Goal: Transaction & Acquisition: Purchase product/service

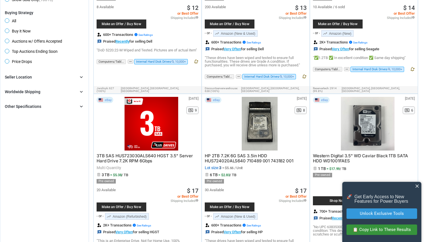
scroll to position [373, 0]
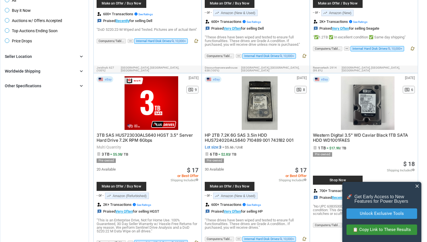
click at [72, 85] on div "Other Specifications chevron_right" at bounding box center [44, 85] width 79 height 7
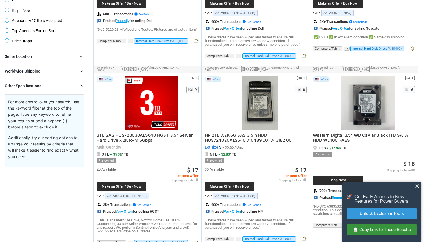
click at [76, 86] on div "Other Specifications chevron_right" at bounding box center [44, 85] width 79 height 7
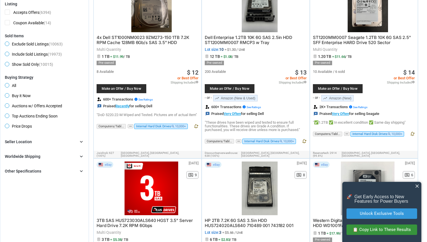
scroll to position [277, 0]
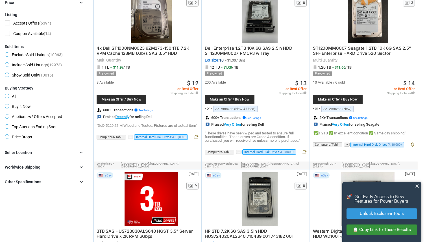
click at [82, 180] on icon "chevron_right" at bounding box center [81, 182] width 6 height 6
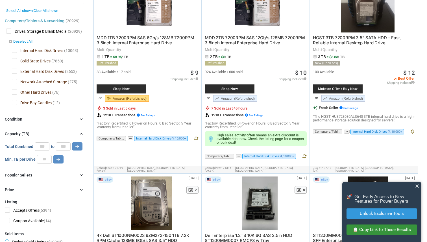
scroll to position [0, 0]
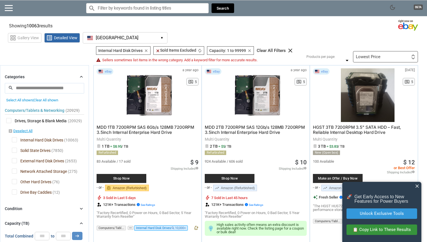
click at [47, 86] on input "search" at bounding box center [44, 88] width 79 height 10
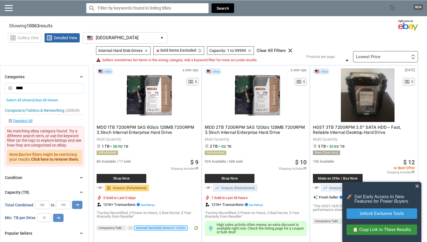
click at [72, 201] on button "arrow_right_alt" at bounding box center [77, 205] width 10 height 8
type input "*"
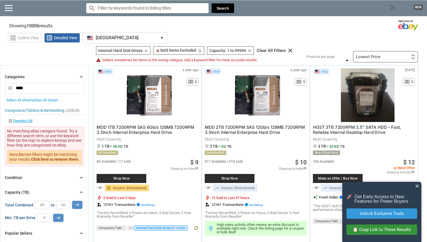
type input "****"
click at [72, 201] on button "arrow_right_alt" at bounding box center [77, 205] width 10 height 8
click at [356, 56] on div "Lowest Price" at bounding box center [368, 57] width 25 height 4
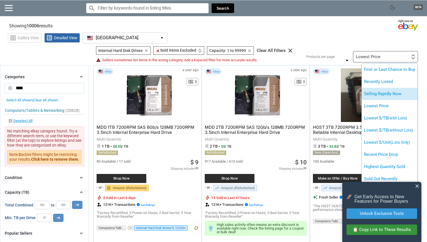
click at [369, 91] on li "Selling Rapidly Now" at bounding box center [390, 94] width 56 height 12
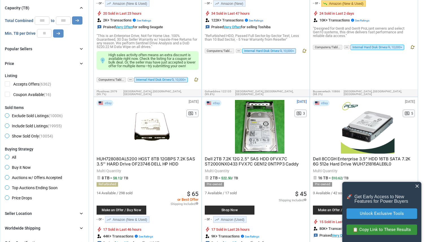
scroll to position [187, 0]
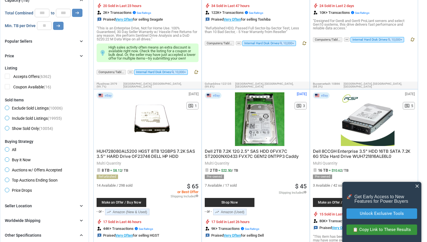
click at [417, 187] on span "close" at bounding box center [417, 186] width 6 height 6
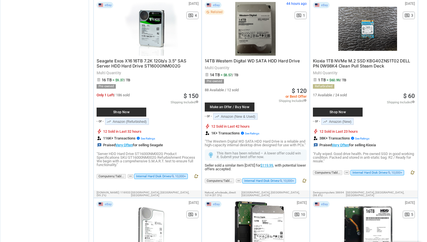
scroll to position [649, 0]
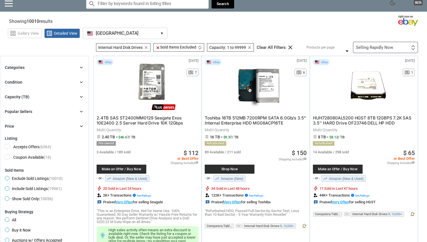
scroll to position [4, 0]
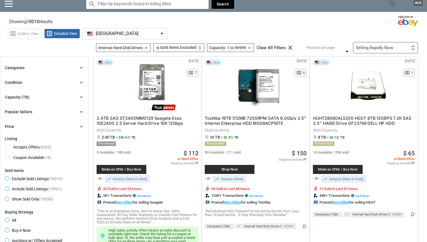
click at [368, 48] on div "Selling Rapidly Now" at bounding box center [374, 48] width 37 height 4
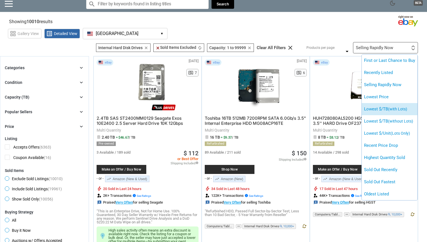
click at [372, 110] on li "Lowest $/TB (with Lots)" at bounding box center [390, 109] width 56 height 12
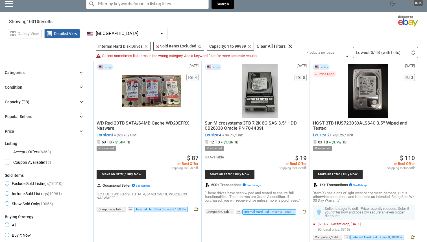
click at [129, 173] on span "Make an Offer / Buy Now" at bounding box center [121, 173] width 44 height 3
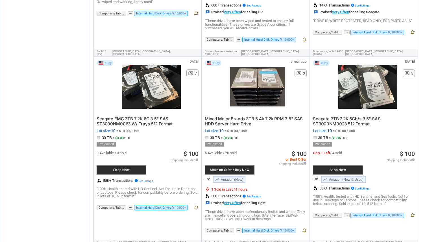
scroll to position [386, 0]
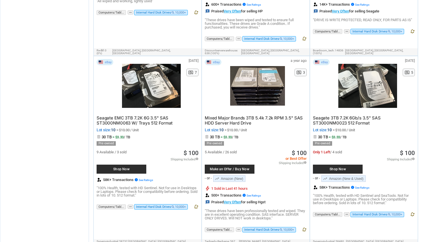
click at [228, 167] on span "Make an Offer / Buy Now" at bounding box center [229, 168] width 44 height 3
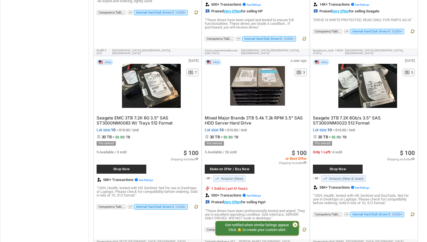
click at [329, 167] on span "Shop Now" at bounding box center [338, 168] width 44 height 3
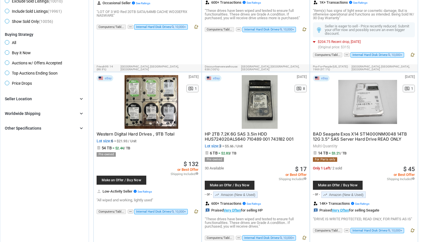
scroll to position [0, 0]
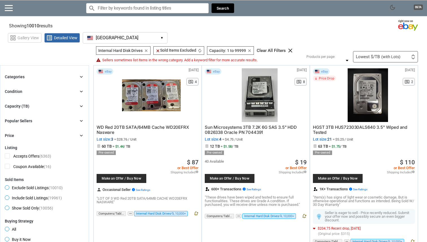
click at [60, 76] on div "Categories chevron_right" at bounding box center [44, 76] width 79 height 7
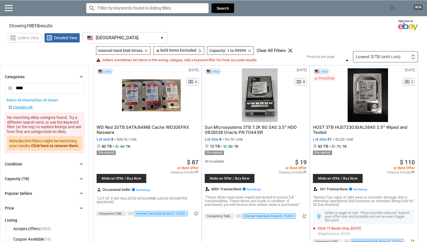
click at [58, 87] on input "****" at bounding box center [44, 88] width 79 height 10
click button "arrow_right_alt" at bounding box center [0, 0] width 0 height 0
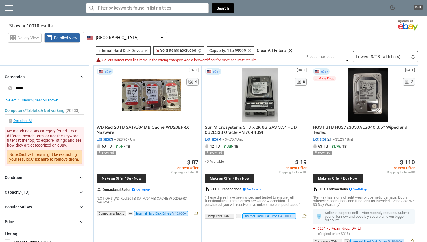
click button "arrow_right_alt" at bounding box center [0, 0] width 0 height 0
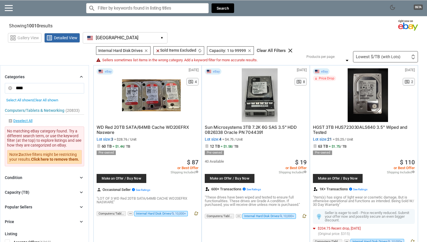
click button "arrow_right_alt" at bounding box center [0, 0] width 0 height 0
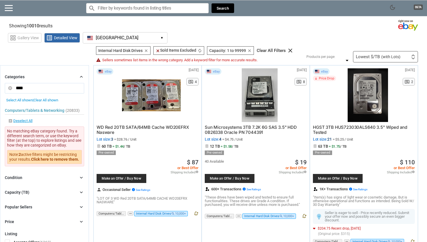
click button "arrow_right_alt" at bounding box center [0, 0] width 0 height 0
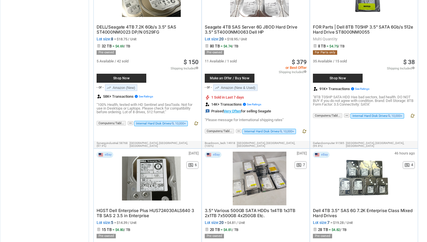
scroll to position [2855, 0]
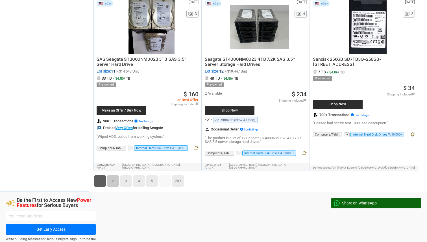
click at [114, 175] on link "2" at bounding box center [113, 180] width 12 height 11
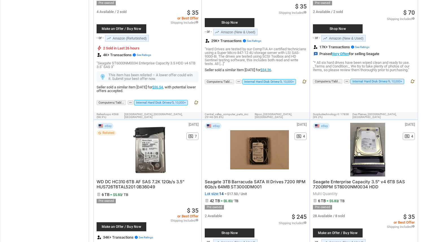
scroll to position [2877, 0]
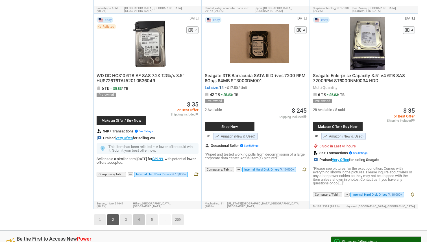
click at [135, 214] on link "4" at bounding box center [139, 219] width 12 height 11
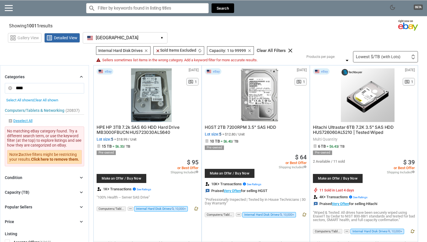
click at [395, 60] on div "Lowest $/TB (with Lots) First or Last Chance to Buy Recently Listed Selling Rap…" at bounding box center [385, 56] width 65 height 11
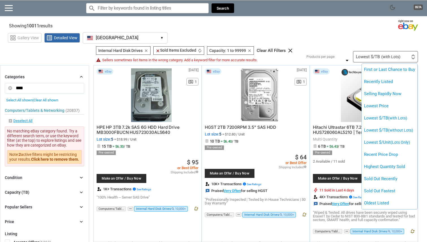
click at [52, 207] on div at bounding box center [213, 121] width 427 height 242
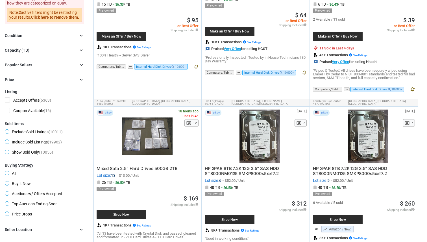
scroll to position [207, 0]
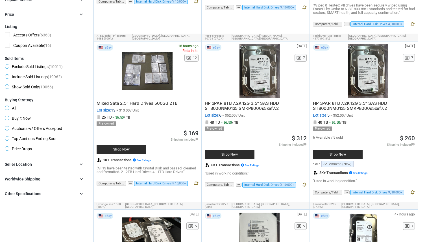
click at [53, 196] on div "Other Specifications chevron_right" at bounding box center [44, 193] width 79 height 7
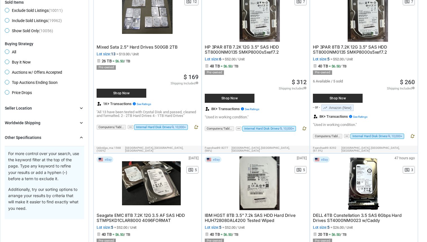
scroll to position [0, 0]
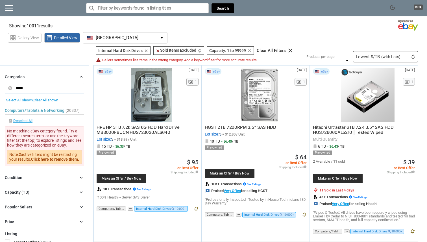
click at [47, 88] on input "****" at bounding box center [44, 88] width 79 height 10
drag, startPoint x: 42, startPoint y: 88, endPoint x: 8, endPoint y: 88, distance: 34.7
click at [8, 88] on input "****" at bounding box center [44, 88] width 79 height 10
type input "*****"
click button "arrow_right_alt" at bounding box center [0, 0] width 0 height 0
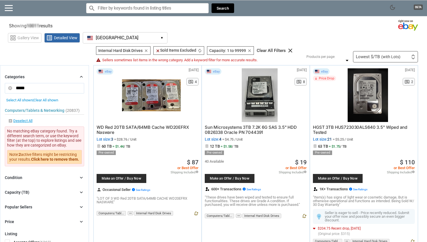
click button "arrow_right_alt" at bounding box center [0, 0] width 0 height 0
click at [26, 101] on span "Select All shown" at bounding box center [19, 100] width 27 height 4
click at [41, 91] on input "*****" at bounding box center [44, 88] width 79 height 10
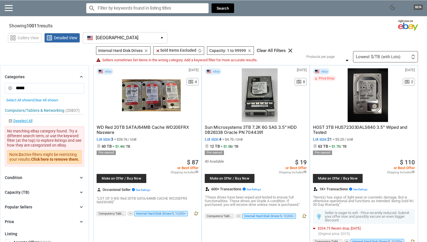
click button "arrow_right_alt" at bounding box center [0, 0] width 0 height 0
click at [365, 57] on div "Lowest $/TB (with Lots)" at bounding box center [378, 57] width 45 height 4
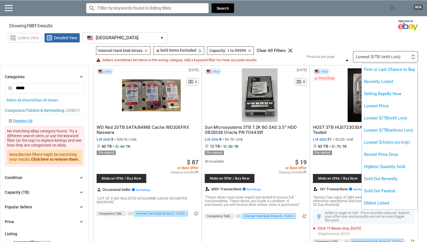
click at [340, 35] on div at bounding box center [213, 121] width 427 height 242
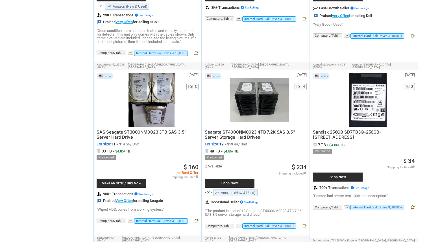
scroll to position [2855, 0]
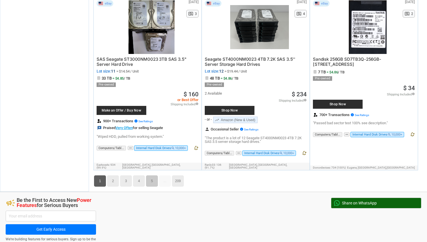
click at [153, 175] on link "5" at bounding box center [152, 180] width 12 height 11
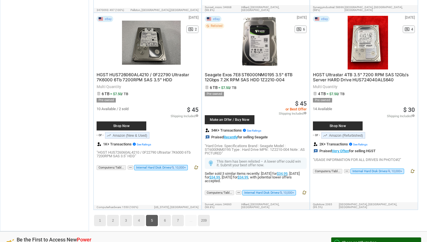
scroll to position [2803, 0]
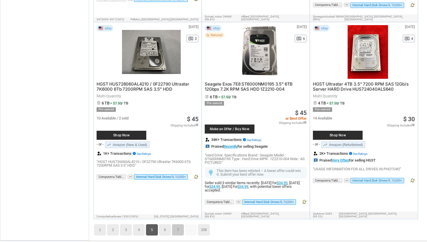
click at [175, 224] on link "7" at bounding box center [178, 229] width 12 height 11
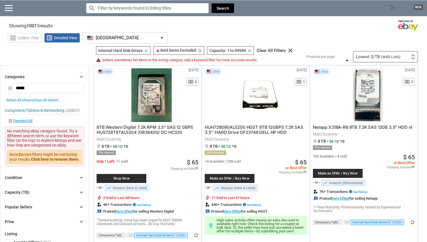
click at [76, 174] on div "Condition chevron_right" at bounding box center [44, 177] width 79 height 7
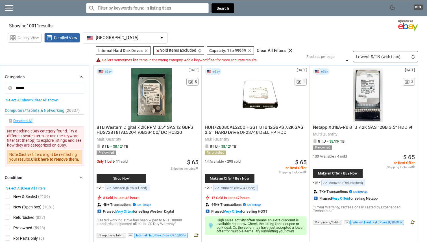
click at [76, 174] on div "Condition chevron_right" at bounding box center [44, 177] width 79 height 7
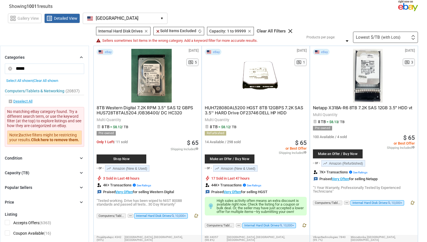
click at [75, 172] on div "Capacity (TB) chevron_right" at bounding box center [44, 172] width 79 height 7
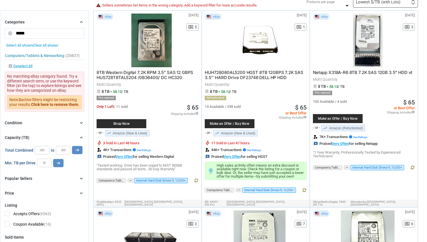
scroll to position [64, 0]
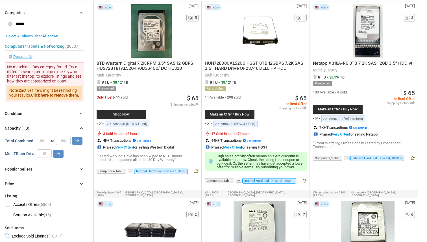
click at [75, 172] on div "Popular Sellers chevron_right" at bounding box center [44, 169] width 79 height 7
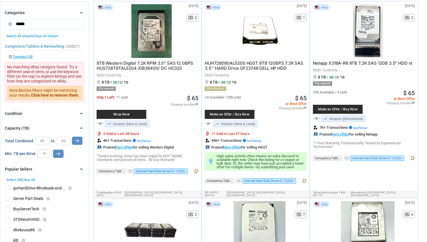
click at [75, 172] on div "Popular Sellers chevron_right" at bounding box center [44, 169] width 79 height 7
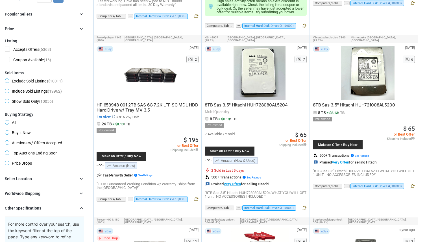
scroll to position [220, 0]
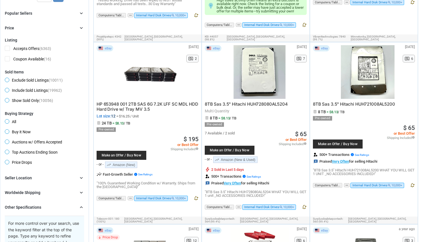
click at [70, 190] on div "Worldwide Shipping chevron_right" at bounding box center [44, 192] width 79 height 7
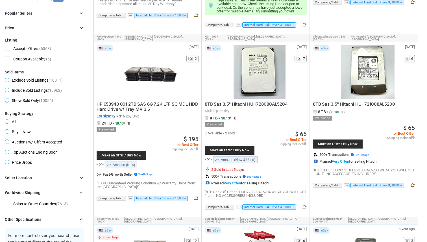
click at [70, 190] on div "Worldwide Shipping chevron_right" at bounding box center [44, 192] width 79 height 7
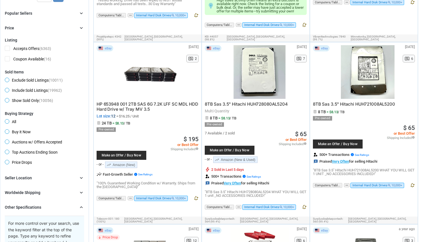
click at [67, 203] on div "Brand chevron_right search Select All | Clear All Filters Model chevron_right s…" at bounding box center [44, 231] width 79 height 115
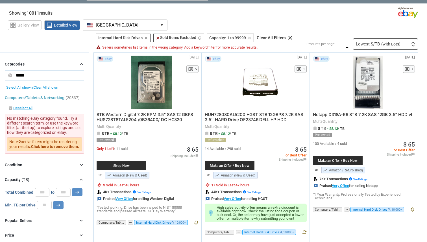
scroll to position [0, 0]
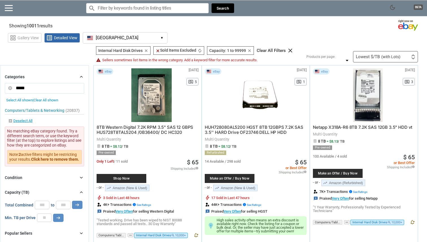
click at [133, 8] on input "Search for models" at bounding box center [147, 8] width 122 height 10
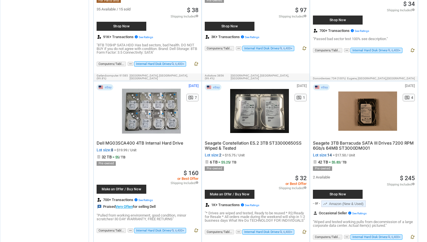
scroll to position [522, 0]
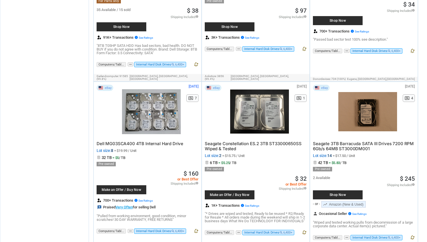
click at [167, 141] on span "Dell MG03SCA400 4TB Internal Hard Drive" at bounding box center [140, 143] width 87 height 5
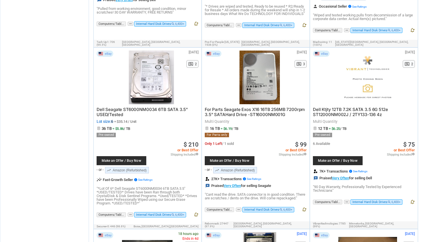
scroll to position [730, 0]
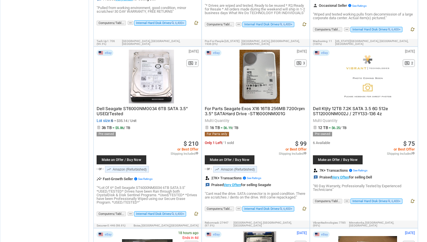
click at [132, 155] on div "Make an Offer / Buy Now" at bounding box center [122, 159] width 50 height 9
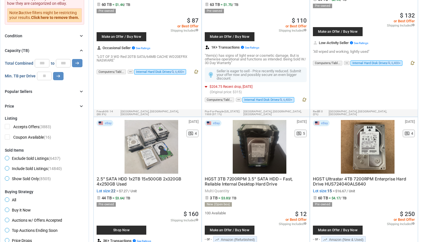
scroll to position [0, 0]
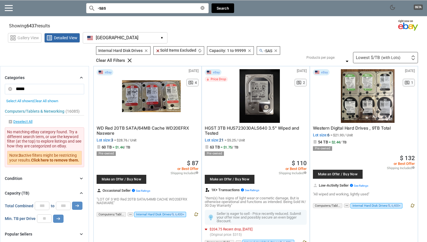
click at [117, 10] on input "-sas" at bounding box center [147, 8] width 122 height 10
type input "-"
click at [375, 54] on div "Lowest $/TB (with Lots) First or Last Chance to Buy Recently Listed Selling Rap…" at bounding box center [385, 57] width 65 height 11
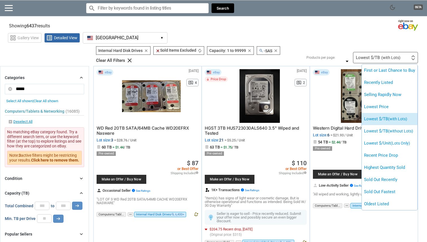
click at [378, 121] on li "Lowest $/TB (with Lots)" at bounding box center [390, 119] width 56 height 12
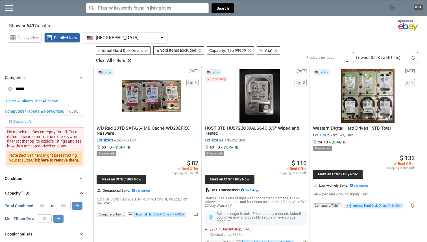
click at [385, 51] on div "Filters 4 Internal Hard Disk Drives Internal Hard Disk Drives clear clear Sold …" at bounding box center [255, 54] width 326 height 17
click at [382, 58] on span "(with Lots)" at bounding box center [390, 58] width 19 height 4
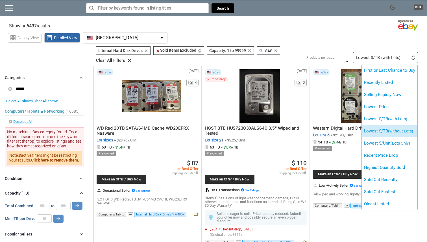
click at [375, 132] on li "Lowest $/TB (without Lots)" at bounding box center [390, 131] width 56 height 12
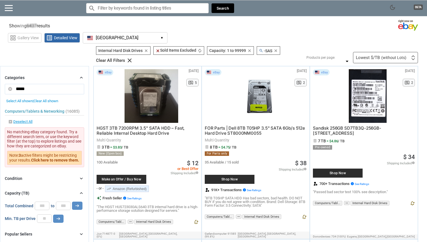
click at [383, 60] on span "(without Lots)" at bounding box center [393, 58] width 25 height 4
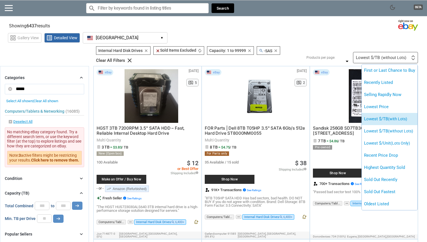
click at [378, 117] on li "Lowest $/TB (with Lots)" at bounding box center [390, 119] width 56 height 12
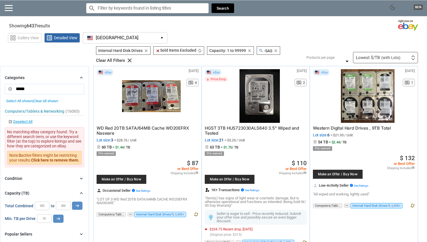
click at [276, 50] on icon "clear" at bounding box center [275, 51] width 4 height 4
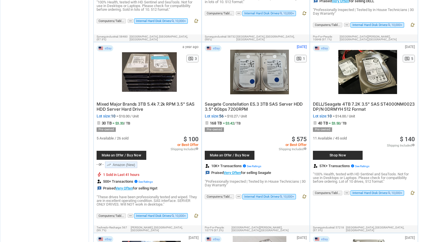
scroll to position [577, 0]
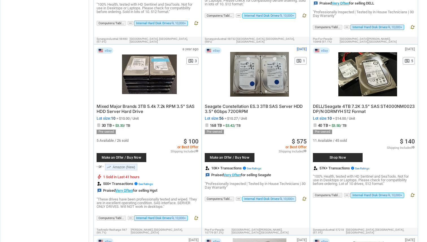
click at [129, 156] on span "Make an Offer / Buy Now" at bounding box center [121, 157] width 44 height 3
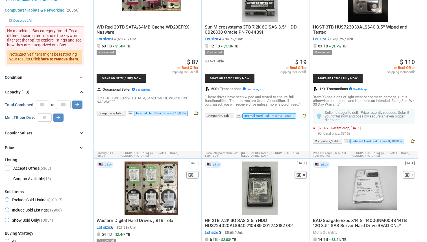
scroll to position [0, 0]
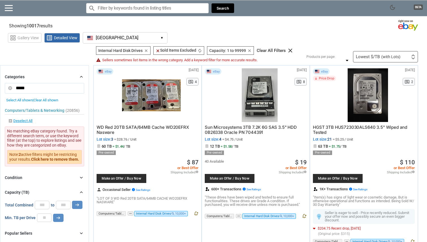
click at [375, 60] on div "Lowest $/TB (with Lots) First or Last Chance to Buy Recently Listed Selling Rap…" at bounding box center [385, 56] width 65 height 11
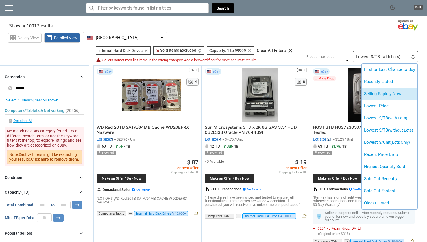
click at [376, 92] on li "Selling Rapidly Now" at bounding box center [390, 94] width 56 height 12
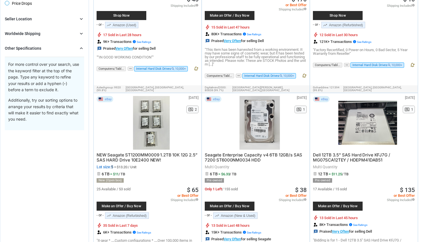
scroll to position [374, 0]
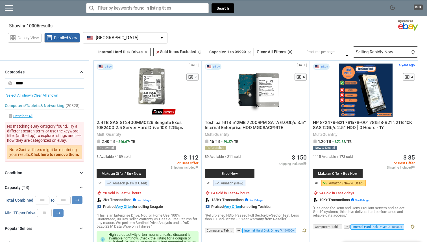
click at [384, 49] on div "Selling Rapidly Now First or Last Chance to Buy Recently Listed Selling Rapidly…" at bounding box center [385, 51] width 65 height 11
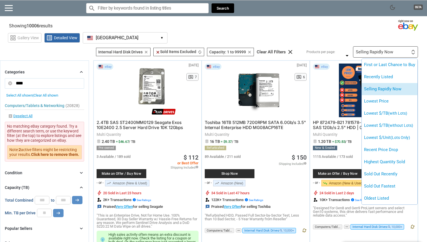
click at [376, 88] on li "Selling Rapidly Now" at bounding box center [390, 89] width 56 height 12
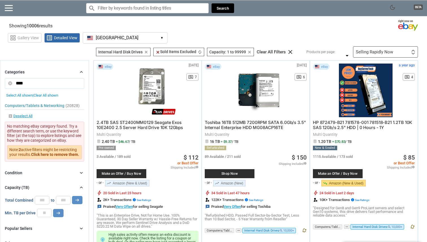
click at [136, 8] on input "Search for models" at bounding box center [147, 8] width 122 height 10
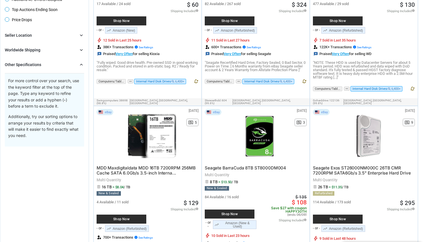
scroll to position [373, 0]
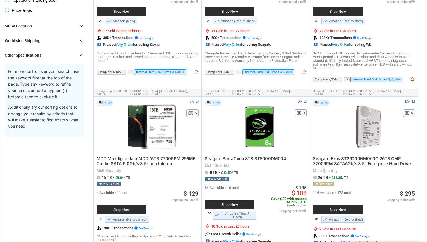
type input "-sas"
click at [133, 205] on div "Shop Now" at bounding box center [122, 209] width 50 height 9
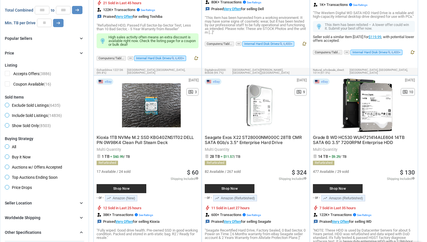
scroll to position [0, 0]
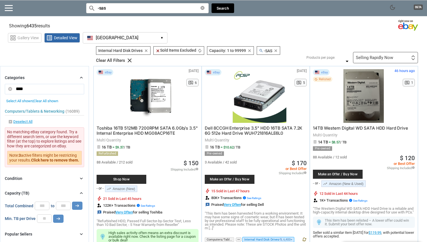
click at [328, 128] on span "14TB Western Digital WD SATA HDD Hard Drive" at bounding box center [360, 127] width 95 height 5
